Goal: Task Accomplishment & Management: Use online tool/utility

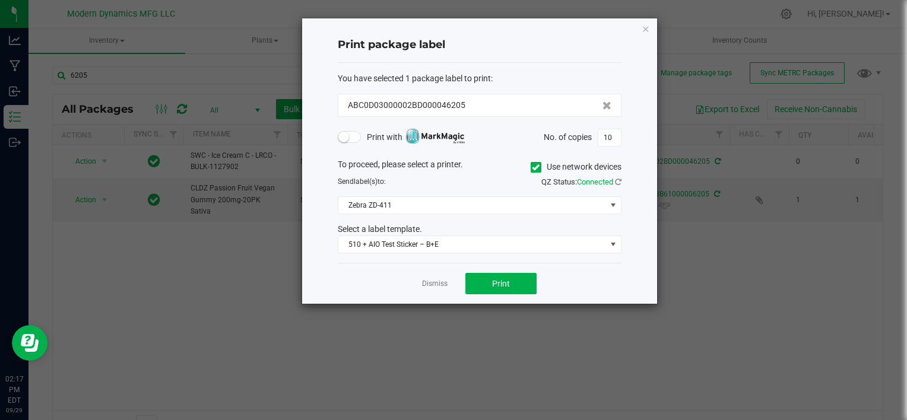
click at [644, 28] on icon "button" at bounding box center [646, 28] width 8 height 14
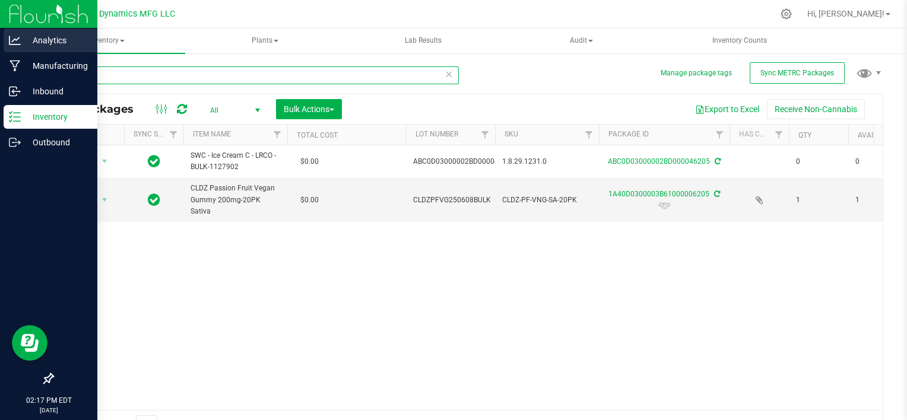
drag, startPoint x: 157, startPoint y: 78, endPoint x: 5, endPoint y: 52, distance: 153.8
click at [5, 52] on div "Analytics Manufacturing Inbound Inventory Outbound 02:17 PM EDT [DATE] 09/29 Mo…" at bounding box center [453, 210] width 907 height 420
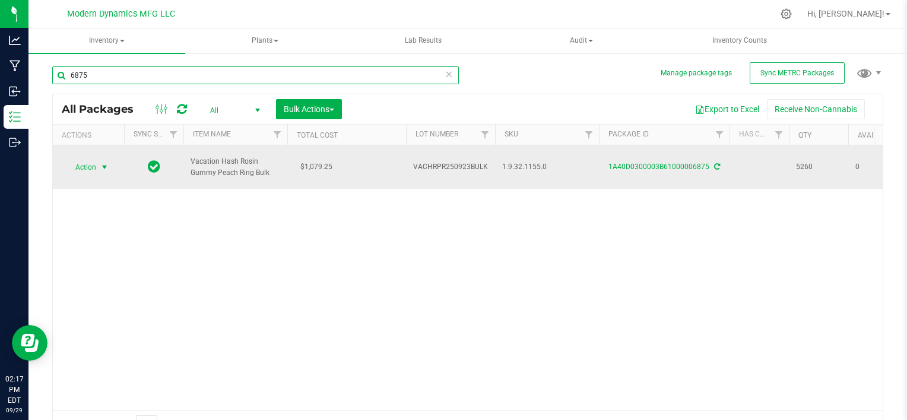
type input "6875"
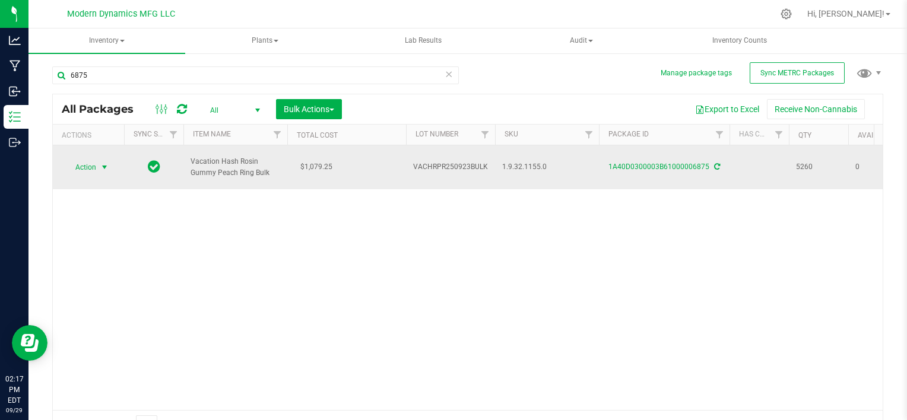
click at [102, 163] on span "select" at bounding box center [105, 168] width 10 height 10
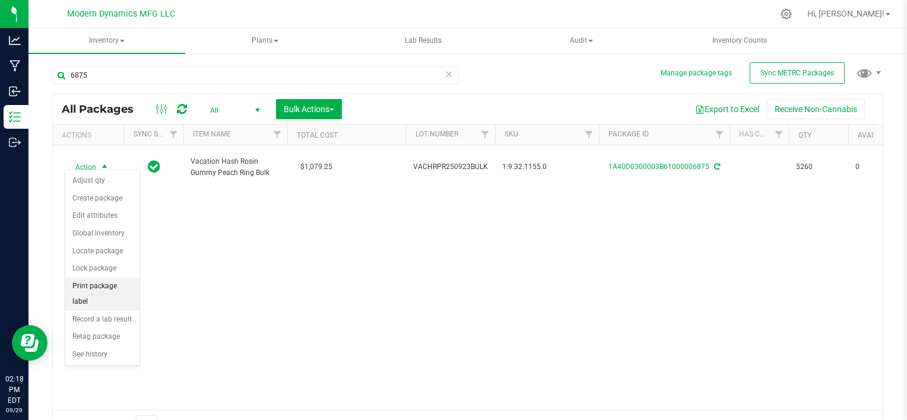
click at [107, 285] on li "Print package label" at bounding box center [102, 294] width 74 height 33
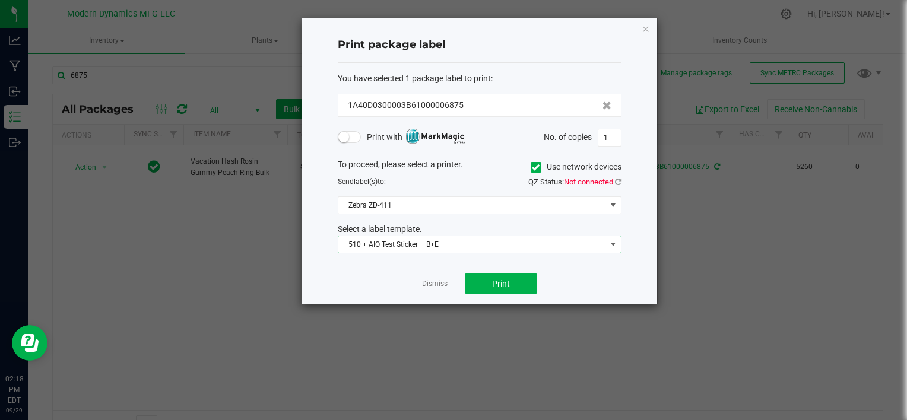
click at [565, 242] on span "510 + AIO Test Sticker – B+E" at bounding box center [472, 244] width 268 height 17
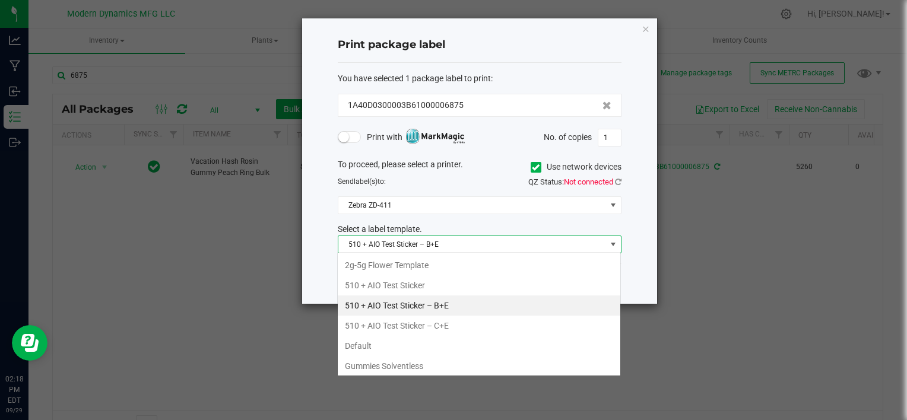
scroll to position [17, 284]
click at [450, 362] on li "Gummies Solventless" at bounding box center [479, 366] width 283 height 20
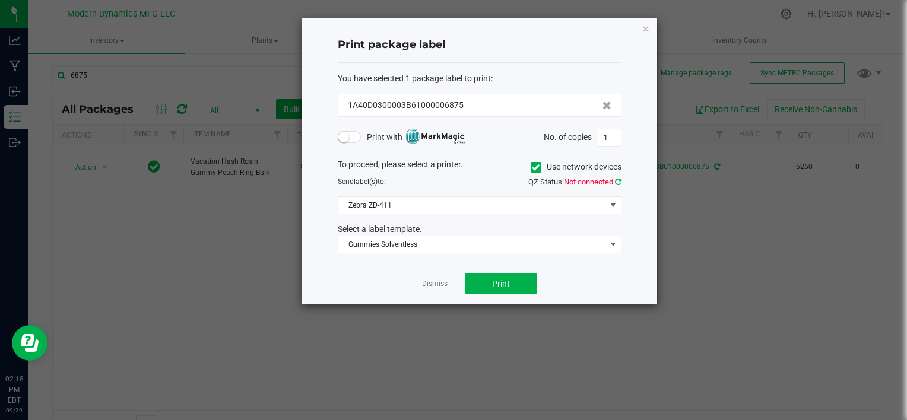
click at [621, 181] on icon at bounding box center [618, 182] width 7 height 8
click at [502, 283] on span "Print" at bounding box center [501, 284] width 18 height 10
click at [607, 138] on input "1" at bounding box center [610, 137] width 23 height 17
type input "39"
click at [513, 287] on button "Print" at bounding box center [501, 283] width 71 height 21
